Goal: Information Seeking & Learning: Learn about a topic

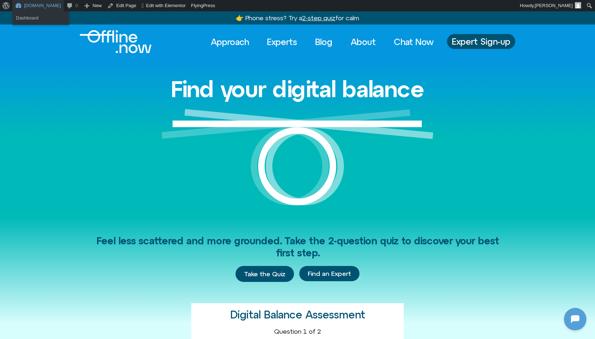
click at [19, 7] on link "[DOMAIN_NAME]" at bounding box center [37, 5] width 51 height 11
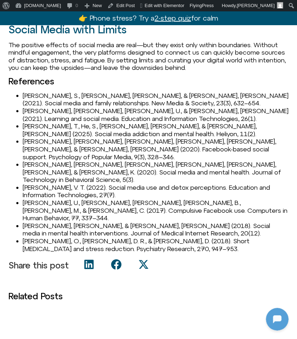
scroll to position [631, 0]
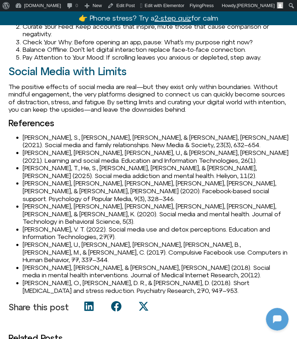
click at [61, 133] on li "Abel, S., Machin, T., & Brownlow, C. (2021). Social media and family relationsh…" at bounding box center [156, 140] width 266 height 15
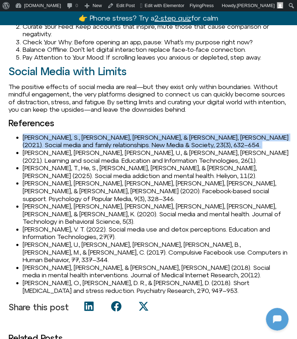
click at [61, 133] on li "Abel, S., Machin, T., & Brownlow, C. (2021). Social media and family relationsh…" at bounding box center [156, 140] width 266 height 15
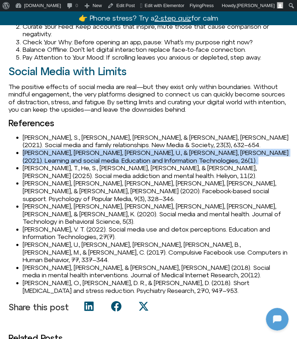
drag, startPoint x: 24, startPoint y: 145, endPoint x: 161, endPoint y: 150, distance: 136.8
click at [161, 150] on li "Chugh, R., Ruhi, U., & Luck, J. (2021). Learning and social media. Education an…" at bounding box center [156, 155] width 266 height 15
copy li "Chugh, R., Ruhi, U., & Luck, J. (2021). Learning and social media. Education an…"
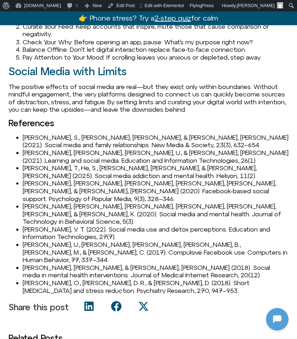
click at [118, 148] on li "Chugh, R., Ruhi, U., & Luck, J. (2021). Learning and social media. Education an…" at bounding box center [156, 155] width 266 height 15
drag, startPoint x: 130, startPoint y: 144, endPoint x: 208, endPoint y: 143, distance: 77.6
click at [208, 148] on li "Chugh, R., Ruhi, U., & Luck, J. (2021). Learning and social media. Education an…" at bounding box center [156, 155] width 266 height 15
click at [40, 164] on li "Feng, T., He, S., Wen, Z., & Gao, Y. (2025). Social media addiction and mental …" at bounding box center [156, 171] width 266 height 15
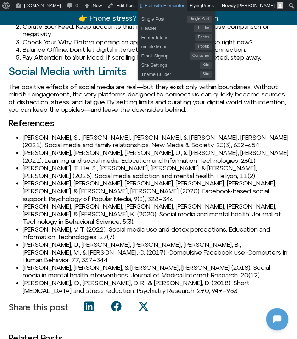
click at [153, 4] on span "Edit with Elementor" at bounding box center [165, 5] width 40 height 5
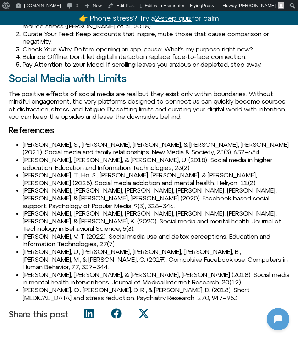
scroll to position [581, 0]
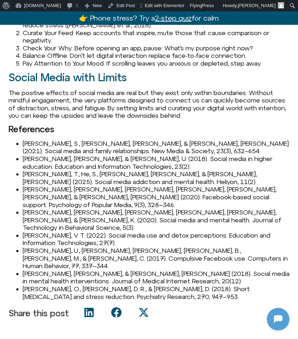
click at [29, 170] on li "Feng, T., He, S., Wen, Z., & Gao, Y. (2025). Social media addiction and mental …" at bounding box center [156, 177] width 266 height 15
click at [39, 185] on li "Gilmour, J., Machin, T., Brownlow, C., & Jeffries, C. (2020). Facebook-based so…" at bounding box center [156, 196] width 266 height 23
copy li "Gilmour"
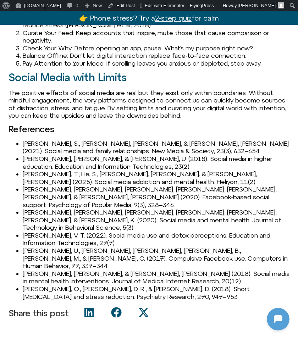
click at [67, 185] on li "Gilmour, J., Machin, T., Brownlow, C., & Jeffries, C. (2020). Facebook-based so…" at bounding box center [156, 196] width 266 height 23
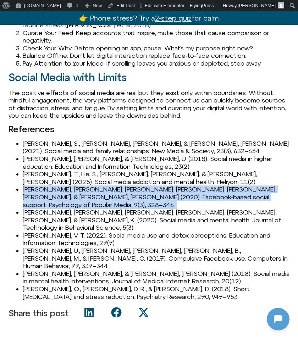
click at [67, 185] on li "Gilmour, J., Machin, T., Brownlow, C., & Jeffries, C. (2020). Facebook-based so…" at bounding box center [156, 196] width 266 height 23
copy ul "Gilmour, J., Machin, T., Brownlow, C., & Jeffries, C. (2020). Facebook-based so…"
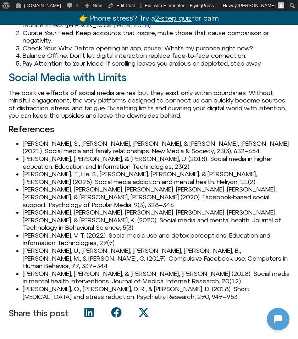
click at [37, 208] on li "Naslund, J., Bondre, A., Torous, J., & Aschbrenner, K. (2020). Social media and…" at bounding box center [156, 219] width 266 height 23
copy li "Naslund"
click at [62, 208] on li "Naslund, J., Bondre, A., Torous, J., & Aschbrenner, K. (2020). Social media and…" at bounding box center [156, 219] width 266 height 23
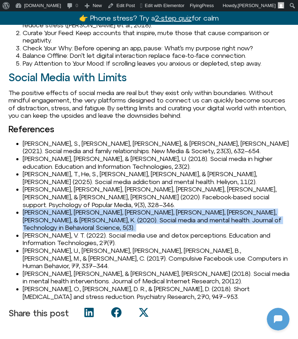
click at [62, 208] on li "Naslund, J., Bondre, A., Torous, J., & Aschbrenner, K. (2020). Social media and…" at bounding box center [156, 219] width 266 height 23
copy ul "Naslund, J., Bondre, A., Torous, J., & Aschbrenner, K. (2020). Social media and…"
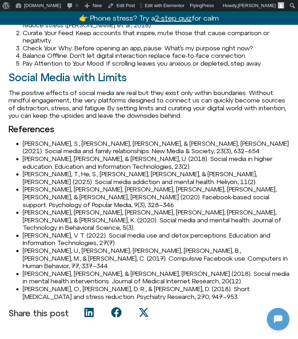
click at [54, 231] on li "Nguyen, V. T. (2022). Social media use and detox perceptions. Education and Inf…" at bounding box center [156, 238] width 266 height 15
click at [40, 231] on li "Nguyen, V. T. (2022). Social media use and detox perceptions. Education and Inf…" at bounding box center [156, 238] width 266 height 15
copy li "Nguyen"
click at [39, 231] on li "Nguyen, V. T. (2022). Social media use and detox perceptions. Education and Inf…" at bounding box center [156, 238] width 266 height 15
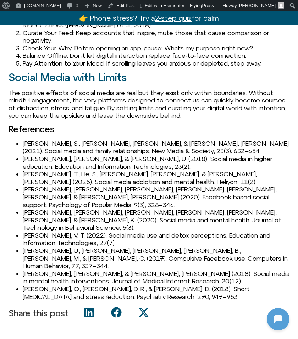
click at [40, 247] on li "Oberst, U., Wegmann, E., Stodt, B., Brand, M., & Montag, C. (2017). Compulsive …" at bounding box center [156, 258] width 266 height 23
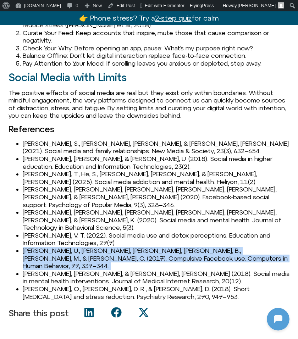
click at [40, 247] on li "Oberst, U., Wegmann, E., Stodt, B., Brand, M., & Montag, C. (2017). Compulsive …" at bounding box center [156, 258] width 266 height 23
copy ul "Oberst, U., Wegmann, E., Stodt, B., Brand, M., & Montag, C. (2017). Compulsive …"
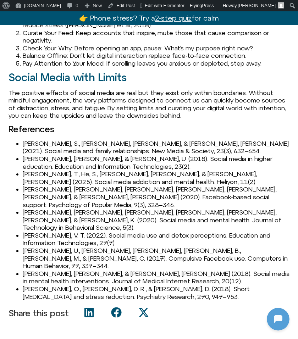
click at [44, 270] on li "Ridout, B., & Campbell, A. (2018). Social media in mental health interventions.…" at bounding box center [156, 277] width 266 height 15
click at [36, 270] on li "Ridout, B., & Campbell, A. (2018). Social media in mental health interventions.…" at bounding box center [156, 277] width 266 height 15
copy li "Ridout"
click at [28, 270] on li "Ridout, B., & Campbell, A. (2018). Social media in mental health interventions.…" at bounding box center [156, 277] width 266 height 15
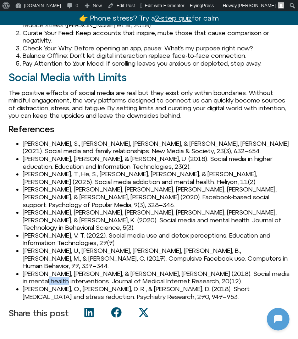
click at [28, 270] on li "Ridout, B., & Campbell, A. (2018). Social media in mental health interventions.…" at bounding box center [156, 277] width 266 height 15
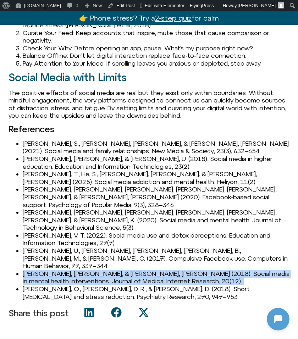
click at [28, 270] on li "Ridout, B., & Campbell, A. (2018). Social media in mental health interventions.…" at bounding box center [156, 277] width 266 height 15
copy ul "Ridout, B., & Campbell, A. (2018). Social media in mental health interventions.…"
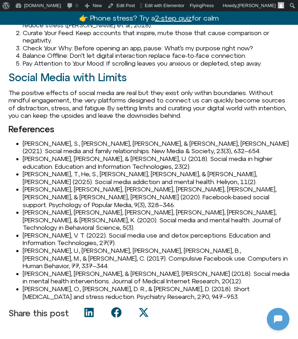
click at [26, 285] on li "Turel, O., Cavagnaro, D. R., & Meshi, D. (2018). Short abstinence and stress re…" at bounding box center [156, 292] width 266 height 15
copy li "Turel"
